Goal: Task Accomplishment & Management: Complete application form

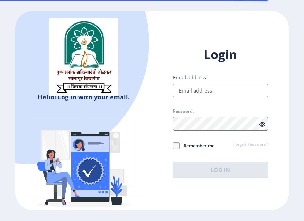
click at [207, 88] on input "Email address:" at bounding box center [220, 91] width 95 height 14
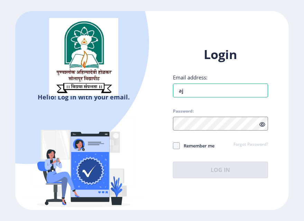
click at [204, 95] on div "Login Email address: aj Password: Remember me Forgot Password? Log In" at bounding box center [220, 112] width 95 height 132
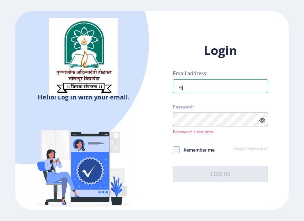
type input "ajaypulujkar@gmail.com"
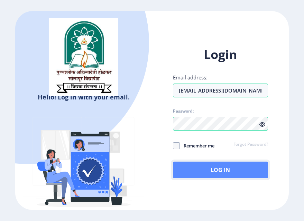
click at [210, 171] on button "Log In" at bounding box center [220, 170] width 95 height 17
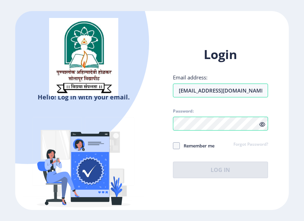
click at [263, 123] on icon at bounding box center [262, 124] width 6 height 5
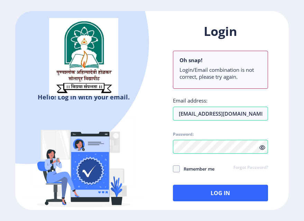
click at [263, 150] on icon at bounding box center [262, 147] width 6 height 5
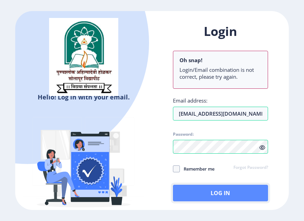
click at [212, 188] on button "Log In" at bounding box center [220, 193] width 95 height 17
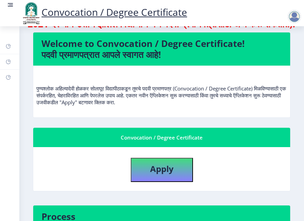
scroll to position [44, 0]
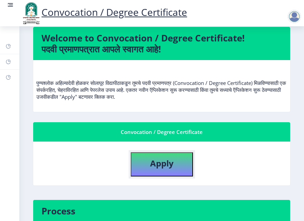
click at [165, 169] on b "Apply" at bounding box center [161, 162] width 23 height 11
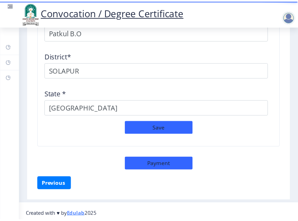
scroll to position [969, 0]
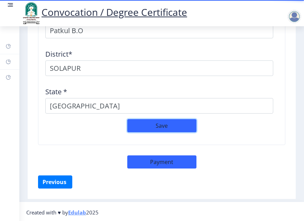
click at [155, 121] on button "Save" at bounding box center [161, 125] width 69 height 13
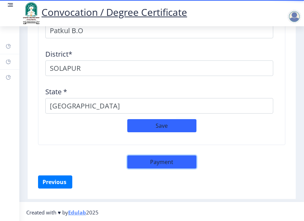
click at [155, 160] on button "Payment" at bounding box center [161, 161] width 69 height 13
select select "sealed"
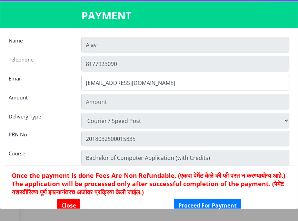
scroll to position [970, 0]
type input "2885"
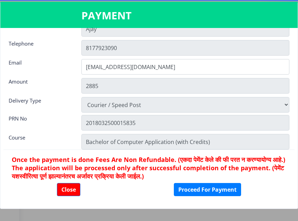
scroll to position [18, 0]
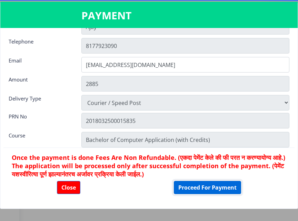
click at [199, 189] on button "Proceed For Payment" at bounding box center [207, 187] width 67 height 13
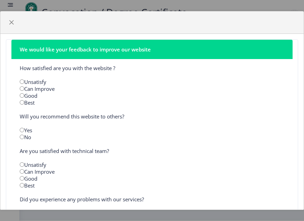
click at [22, 96] on input "radio" at bounding box center [22, 95] width 4 height 4
radio input "true"
click at [21, 89] on input "radio" at bounding box center [22, 88] width 4 height 4
radio input "true"
click at [21, 131] on input "radio" at bounding box center [22, 130] width 4 height 4
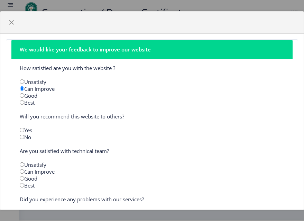
radio input "true"
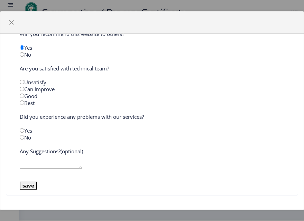
scroll to position [84, 0]
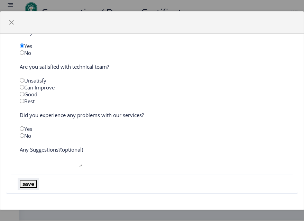
click at [28, 183] on button "save" at bounding box center [28, 184] width 17 height 8
click at [11, 20] on span "button" at bounding box center [12, 23] width 6 height 6
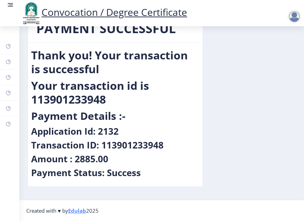
scroll to position [0, 0]
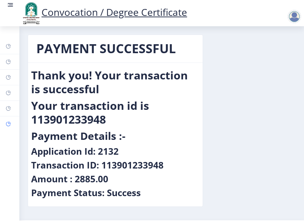
click at [9, 122] on rect at bounding box center [9, 124] width 6 height 6
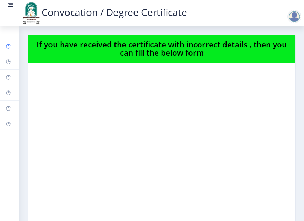
click at [8, 48] on icon at bounding box center [8, 46] width 4 height 4
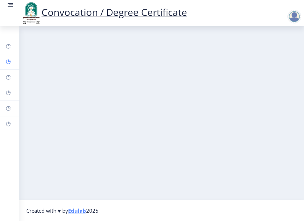
click at [9, 58] on link "Help/FAQ" at bounding box center [9, 61] width 19 height 15
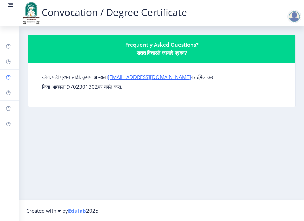
click at [7, 74] on icon at bounding box center [9, 77] width 6 height 7
select select
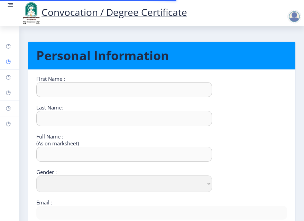
click at [7, 66] on link "Help/FAQ" at bounding box center [9, 61] width 19 height 15
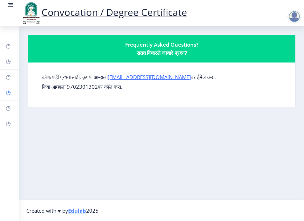
click at [5, 88] on link "Myapplication" at bounding box center [9, 92] width 19 height 15
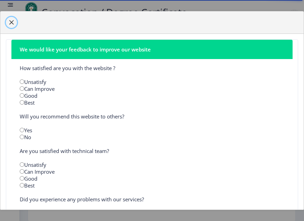
click at [13, 20] on span "button" at bounding box center [12, 23] width 6 height 6
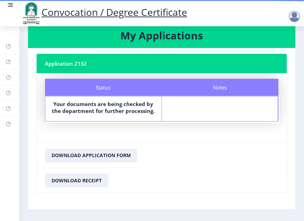
scroll to position [35, 0]
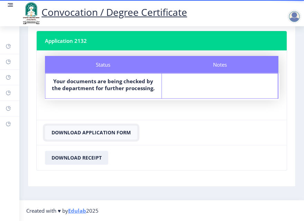
click at [100, 131] on button "Download Application Form" at bounding box center [91, 133] width 92 height 14
click at [100, 133] on button "Download Application Form" at bounding box center [91, 133] width 92 height 14
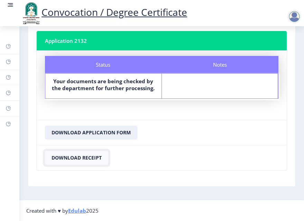
click at [82, 161] on button "Download Receipt" at bounding box center [76, 158] width 63 height 14
click at [142, 9] on link "Convocation / Degree Certificate" at bounding box center [104, 12] width 166 height 13
click at [76, 158] on button "Download Receipt" at bounding box center [76, 158] width 63 height 14
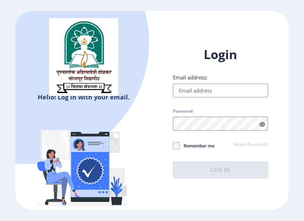
click at [185, 91] on input "Email address:" at bounding box center [220, 91] width 95 height 14
type input "[EMAIL_ADDRESS][DOMAIN_NAME]"
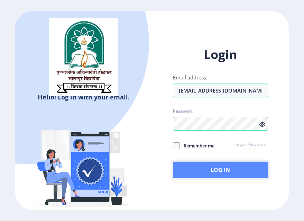
click at [198, 163] on button "Log In" at bounding box center [220, 170] width 95 height 17
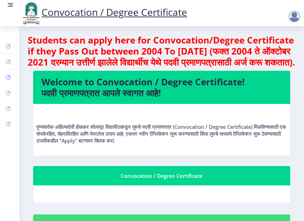
click at [9, 81] on link "Profile" at bounding box center [9, 77] width 19 height 15
select select
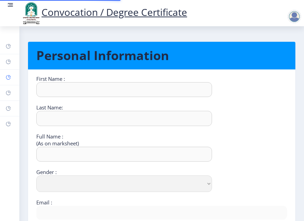
type input "Ajay"
type input "Pulujkar"
type input "Ajay Gajanan Pulujkar"
select select "[DEMOGRAPHIC_DATA]"
type input "ajaypulujkar@gmail.com"
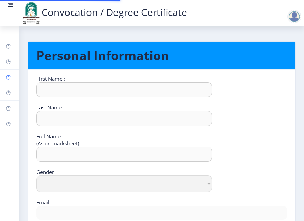
type input "8177923090"
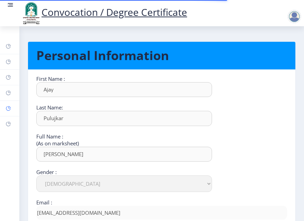
click at [8, 108] on rect at bounding box center [9, 109] width 6 height 6
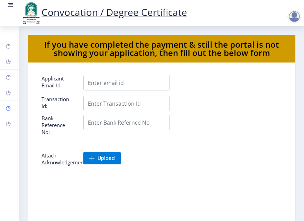
click at [7, 109] on rect at bounding box center [9, 109] width 6 height 6
click at [9, 77] on rect at bounding box center [9, 78] width 6 height 6
select select
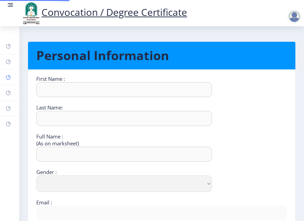
type input "Ajay"
type input "Pulujkar"
type input "Ajay Gajanan Pulujkar"
select select "Male"
type input "ajaypulujkar@gmail.com"
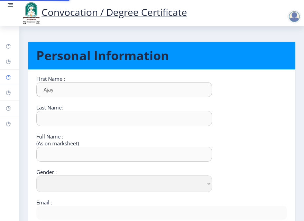
type input "8177923090"
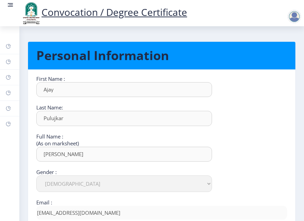
scroll to position [95, 0]
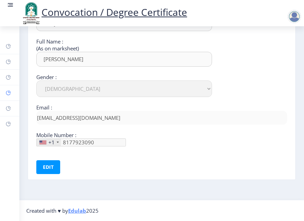
click at [8, 92] on rect at bounding box center [9, 93] width 6 height 6
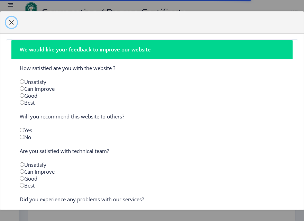
click at [12, 22] on span "button" at bounding box center [12, 23] width 6 height 6
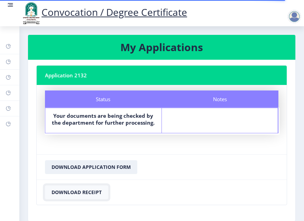
click at [76, 189] on button "Download Receipt" at bounding box center [76, 192] width 63 height 14
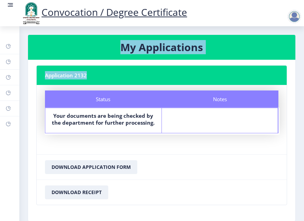
drag, startPoint x: 84, startPoint y: 46, endPoint x: 28, endPoint y: 109, distance: 84.4
click at [28, 109] on nb-card "My Applications Application 2132 Status Notes Status Your documents are being c…" at bounding box center [162, 128] width 268 height 187
click at [9, 112] on icon at bounding box center [9, 108] width 6 height 7
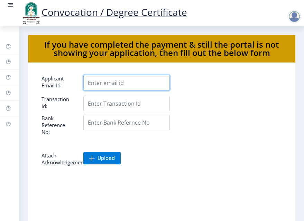
click at [97, 82] on input "Applicant Email Id:" at bounding box center [126, 83] width 86 height 16
type input "[EMAIL_ADDRESS][DOMAIN_NAME]"
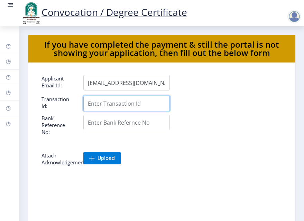
click at [102, 100] on input "Applicant Email Id:" at bounding box center [126, 104] width 86 height 16
type input "113901233948"
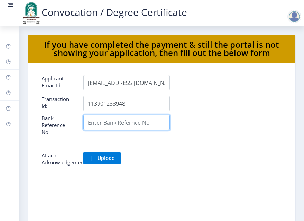
click at [102, 118] on input "Applicant Email Id:" at bounding box center [126, 123] width 86 height 16
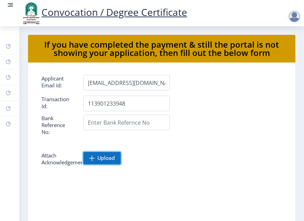
click at [91, 159] on span at bounding box center [92, 158] width 6 height 6
click at [101, 155] on span "Upload" at bounding box center [105, 158] width 17 height 7
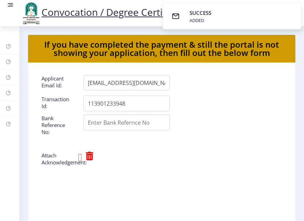
click at [81, 160] on icon at bounding box center [80, 157] width 4 height 11
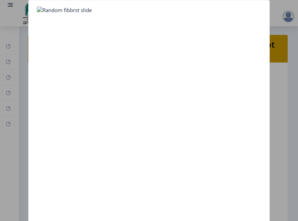
click at [278, 146] on div at bounding box center [149, 110] width 298 height 221
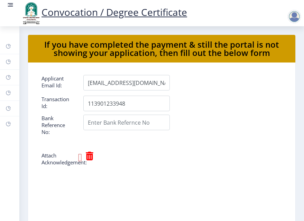
click at [82, 156] on icon at bounding box center [80, 157] width 4 height 11
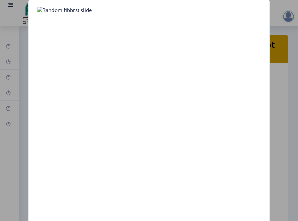
click at [40, 9] on img at bounding box center [64, 10] width 55 height 7
click at [289, 56] on div at bounding box center [149, 110] width 298 height 221
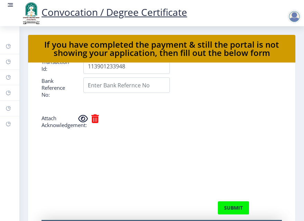
scroll to position [102, 0]
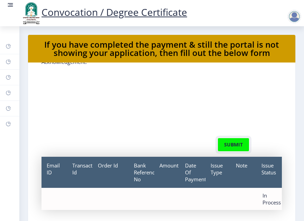
click at [227, 143] on button "submit" at bounding box center [233, 145] width 32 height 14
click at [231, 143] on button "submit" at bounding box center [233, 145] width 32 height 14
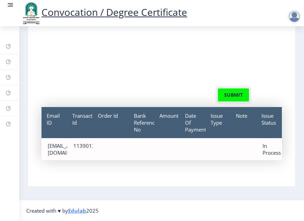
click at [230, 94] on button "submit" at bounding box center [233, 95] width 32 height 14
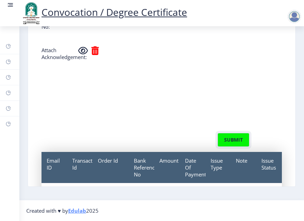
scroll to position [0, 0]
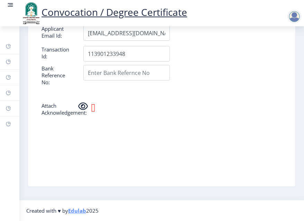
click at [94, 108] on icon at bounding box center [93, 107] width 4 height 11
select select
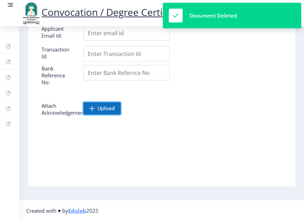
click at [92, 108] on span at bounding box center [92, 109] width 6 height 6
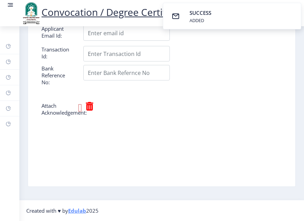
click at [82, 104] on icon at bounding box center [80, 107] width 4 height 11
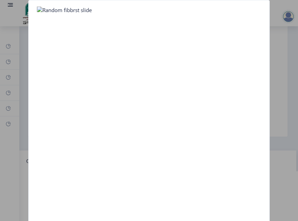
click at [274, 61] on div at bounding box center [149, 110] width 298 height 221
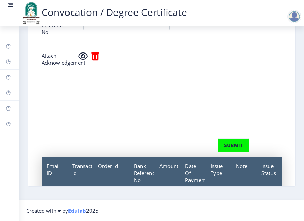
scroll to position [102, 0]
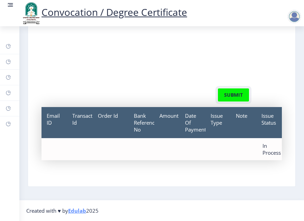
click at [234, 93] on button "submit" at bounding box center [233, 95] width 32 height 14
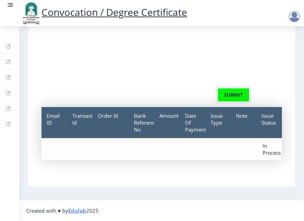
click at [234, 93] on button "submit" at bounding box center [233, 95] width 32 height 14
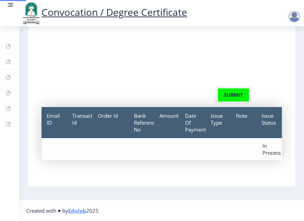
click at [234, 93] on button "submit" at bounding box center [233, 95] width 32 height 14
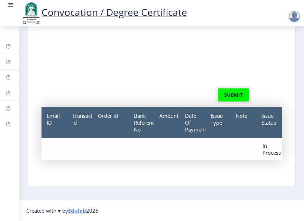
click at [234, 93] on button "submit" at bounding box center [233, 95] width 32 height 14
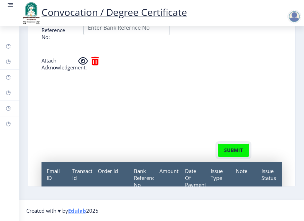
scroll to position [42, 0]
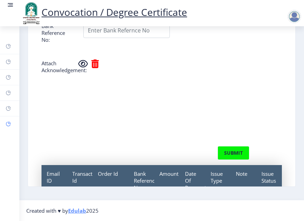
click at [4, 119] on link "Incorrect Certificate" at bounding box center [9, 123] width 19 height 15
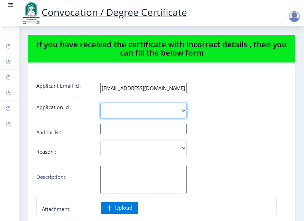
click at [117, 112] on select "2132" at bounding box center [143, 111] width 86 height 16
select select "2132"
click at [100, 103] on select "2132" at bounding box center [143, 111] width 86 height 16
click at [111, 130] on input "text" at bounding box center [143, 129] width 86 height 10
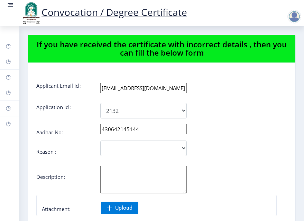
type input "430642145144"
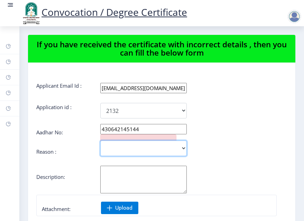
click at [125, 151] on select "Incorrect Course Name Incorrect Name/ Fathers Name Others" at bounding box center [143, 149] width 86 height 16
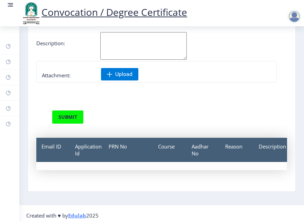
scroll to position [50, 0]
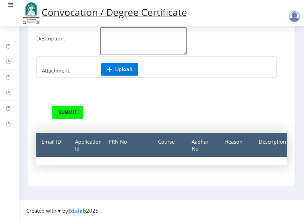
click at [9, 109] on rect at bounding box center [9, 109] width 6 height 6
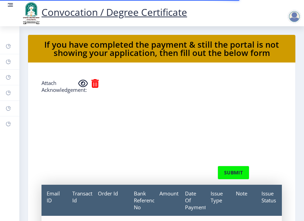
scroll to position [102, 0]
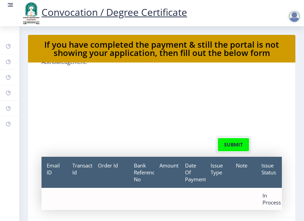
click at [235, 143] on button "submit" at bounding box center [233, 145] width 32 height 14
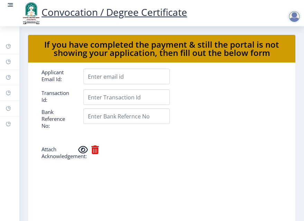
scroll to position [0, 0]
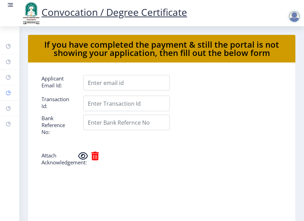
click at [8, 96] on link "Myapplication" at bounding box center [9, 92] width 19 height 15
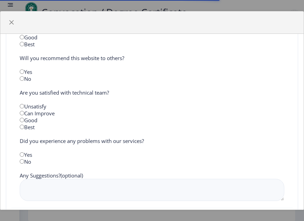
scroll to position [98, 0]
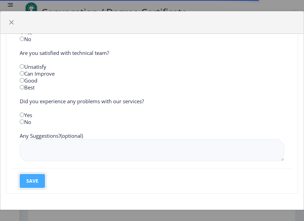
click at [31, 181] on button "save" at bounding box center [32, 181] width 25 height 14
click at [22, 122] on input "radio" at bounding box center [22, 121] width 4 height 4
radio input "true"
click at [21, 115] on input "radio" at bounding box center [22, 115] width 4 height 4
radio input "true"
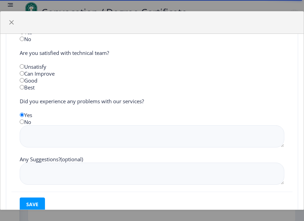
scroll to position [122, 0]
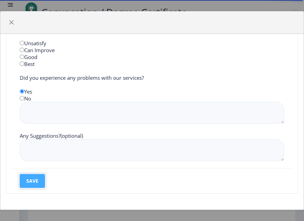
click at [37, 186] on button "save" at bounding box center [32, 181] width 25 height 14
click at [21, 97] on input "radio" at bounding box center [22, 98] width 4 height 4
radio input "true"
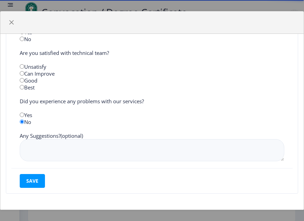
scroll to position [98, 0]
click at [21, 88] on input "radio" at bounding box center [22, 87] width 4 height 4
radio input "true"
click at [21, 75] on input "radio" at bounding box center [22, 73] width 4 height 4
radio input "true"
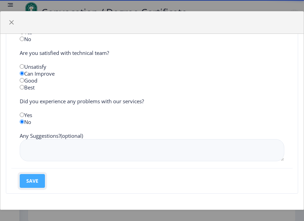
click at [34, 183] on button "save" at bounding box center [32, 181] width 25 height 14
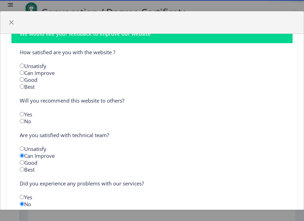
scroll to position [0, 0]
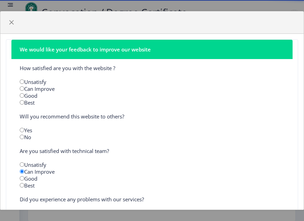
click at [23, 132] on input "radio" at bounding box center [22, 130] width 4 height 4
radio input "true"
click at [23, 91] on div "Can Improve" at bounding box center [152, 88] width 275 height 7
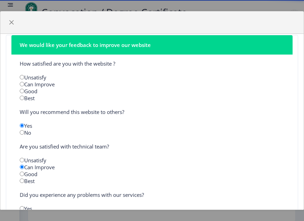
click at [23, 85] on input "radio" at bounding box center [22, 84] width 4 height 4
radio input "true"
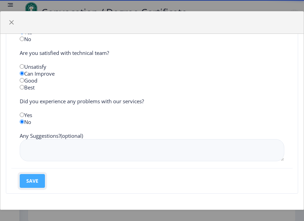
click at [34, 181] on button "save" at bounding box center [32, 181] width 25 height 14
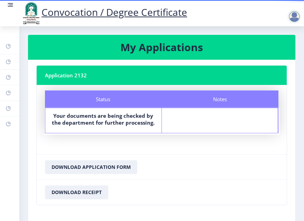
click at [34, 181] on nb-card-body "Application 2132 Status Notes Status Your documents are being checked by the de…" at bounding box center [161, 140] width 267 height 161
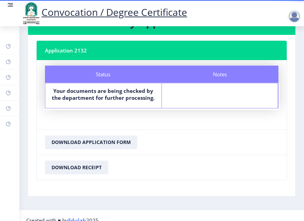
scroll to position [35, 0]
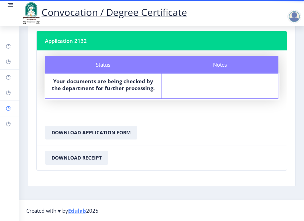
click at [7, 108] on rect at bounding box center [9, 109] width 6 height 6
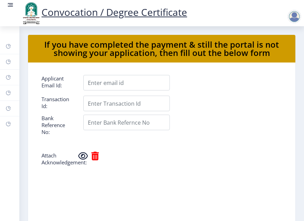
click at [295, 20] on div at bounding box center [294, 17] width 14 height 14
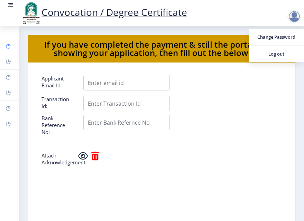
click at [9, 47] on rect at bounding box center [9, 47] width 6 height 6
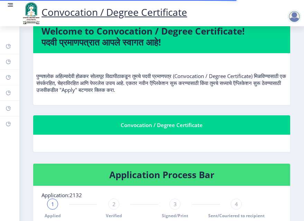
scroll to position [207, 0]
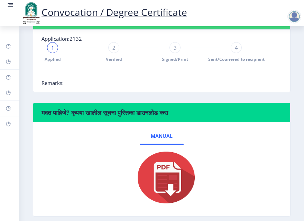
click at [109, 53] on div "2" at bounding box center [113, 47] width 11 height 11
click at [175, 53] on div "3" at bounding box center [174, 47] width 11 height 11
click at [234, 51] on span "4" at bounding box center [235, 47] width 3 height 7
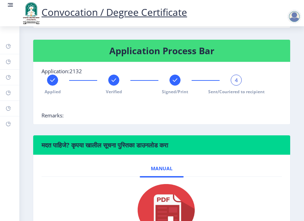
scroll to position [248, 0]
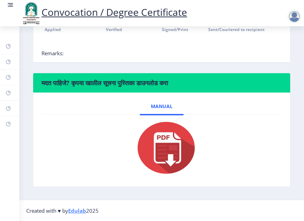
click at [166, 147] on img at bounding box center [161, 147] width 69 height 55
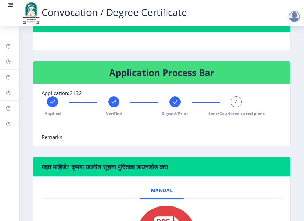
scroll to position [140, 0]
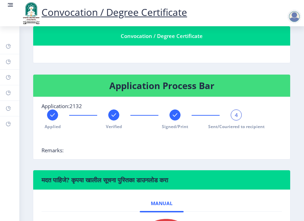
click at [291, 19] on div at bounding box center [294, 17] width 14 height 14
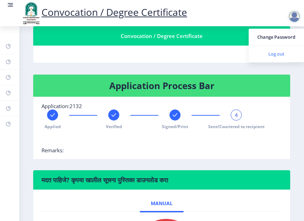
click at [265, 56] on span "Log out" at bounding box center [276, 54] width 44 height 8
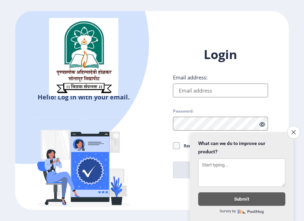
click at [191, 86] on input "Email address:" at bounding box center [220, 91] width 95 height 14
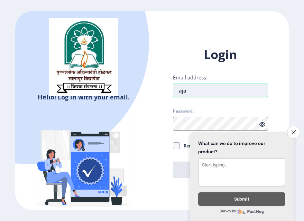
type input "[EMAIL_ADDRESS][DOMAIN_NAME]"
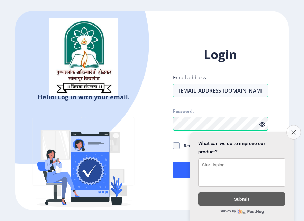
click at [294, 125] on button "Close survey" at bounding box center [293, 132] width 15 height 15
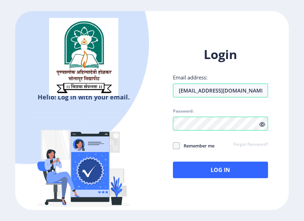
click at [264, 123] on icon at bounding box center [262, 124] width 6 height 5
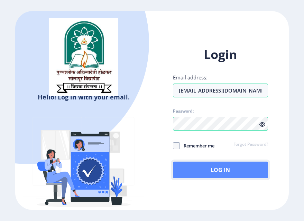
click at [225, 174] on button "Log In" at bounding box center [220, 170] width 95 height 17
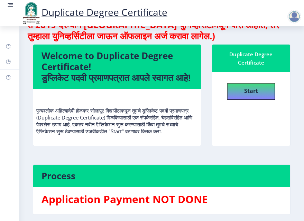
scroll to position [48, 0]
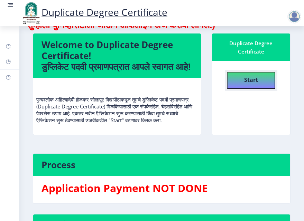
click at [247, 81] on b "Start" at bounding box center [251, 80] width 14 height 8
select select
